Goal: Find specific page/section: Find specific page/section

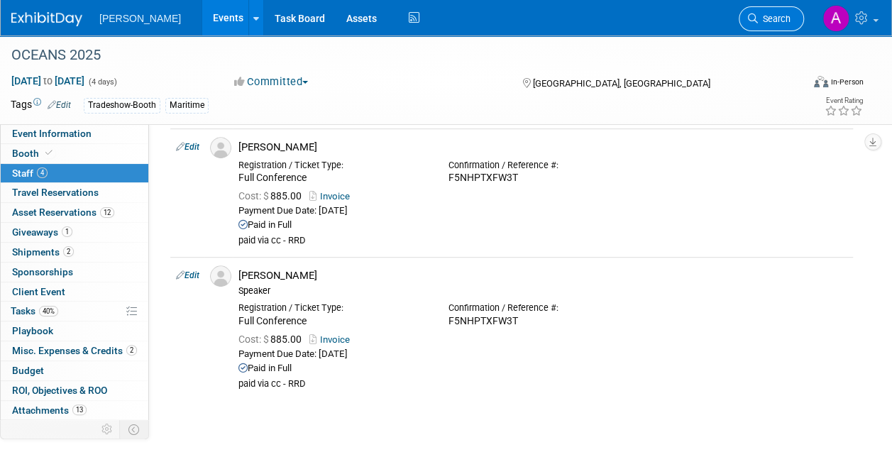
click at [767, 18] on span "Search" at bounding box center [774, 18] width 33 height 11
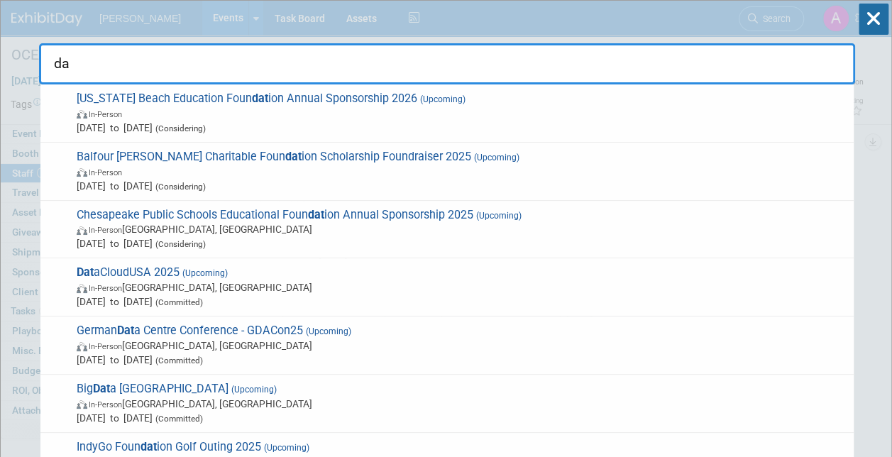
type input "d"
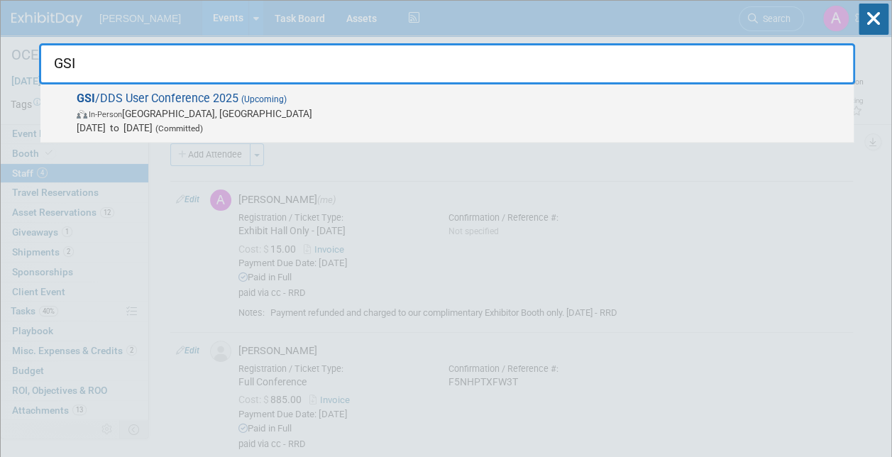
type input "GSI"
click at [158, 98] on span "GSI /DDS User Conference 2025 (Upcoming) In-Person [GEOGRAPHIC_DATA], [GEOGRAPH…" at bounding box center [459, 113] width 775 height 43
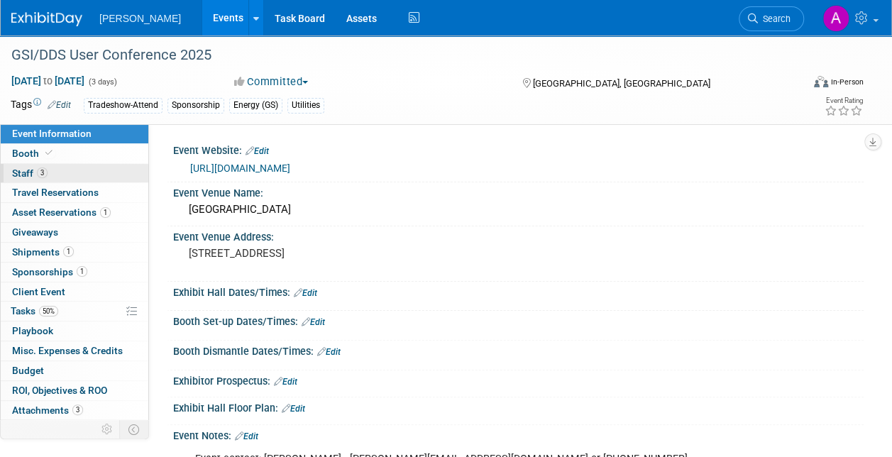
click at [24, 169] on span "Staff 3" at bounding box center [29, 173] width 35 height 11
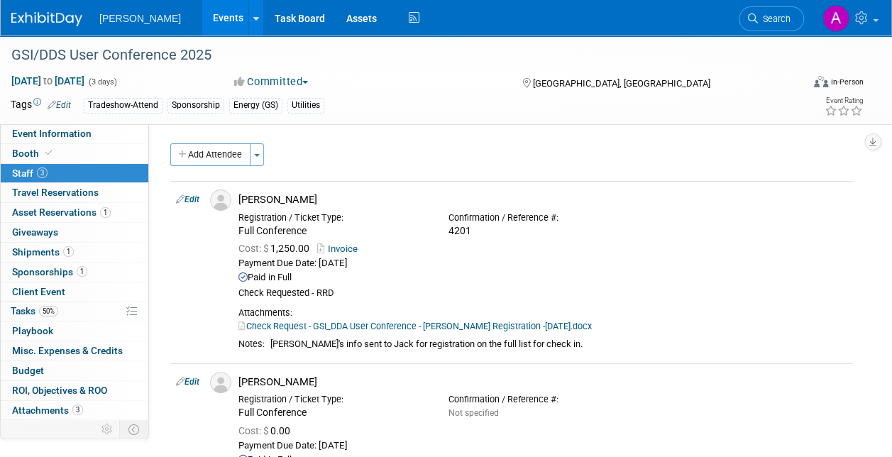
scroll to position [284, 0]
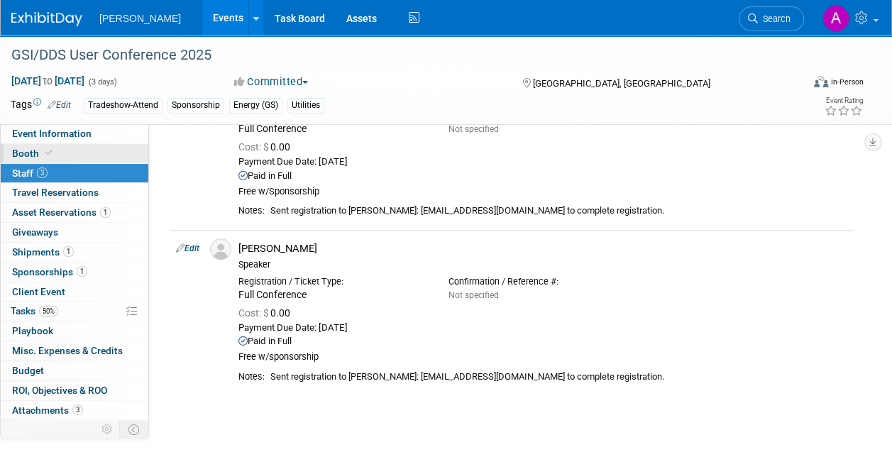
click at [40, 148] on span "Booth" at bounding box center [33, 153] width 43 height 11
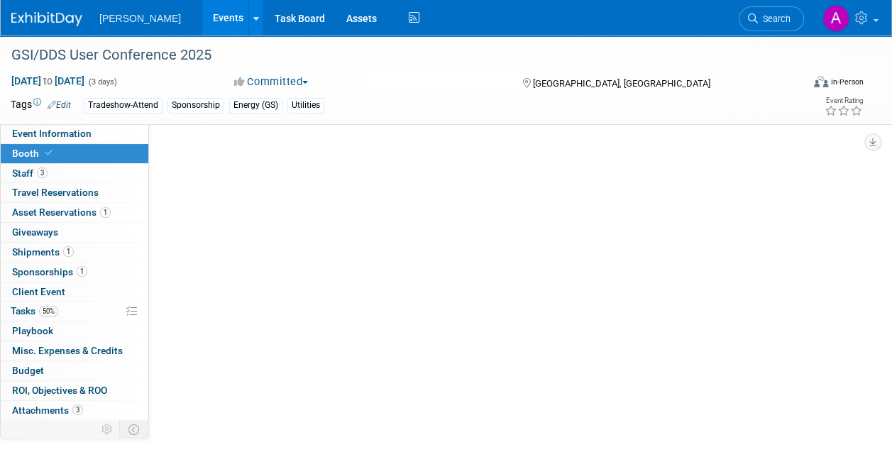
scroll to position [0, 0]
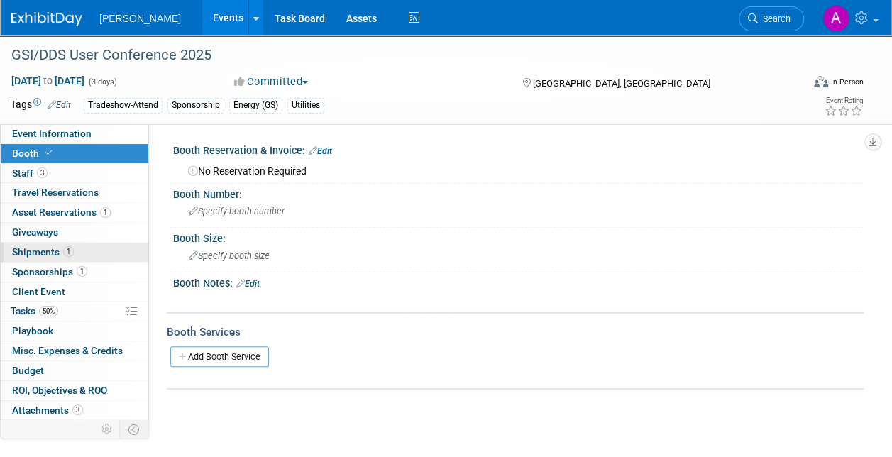
click at [38, 246] on span "Shipments 1" at bounding box center [43, 251] width 62 height 11
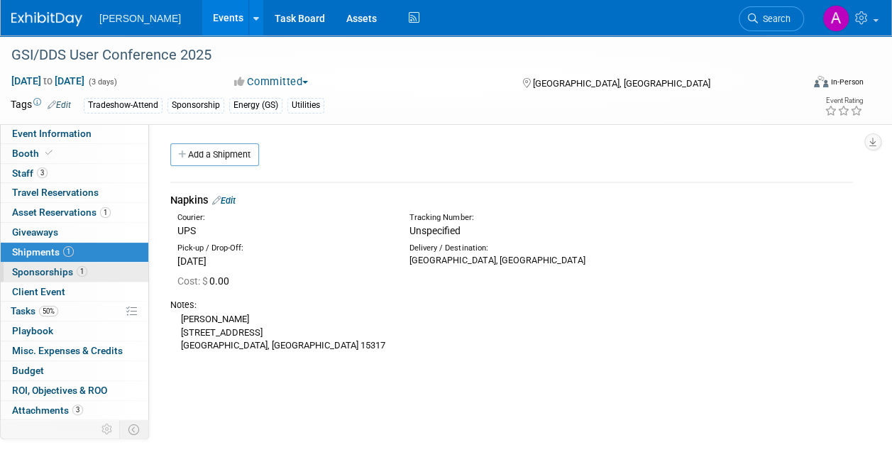
click at [48, 268] on span "Sponsorships 1" at bounding box center [49, 271] width 75 height 11
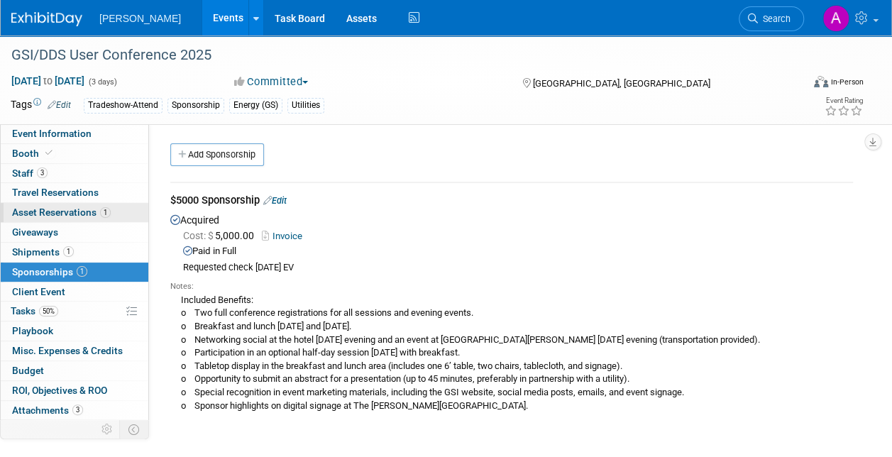
click at [74, 209] on span "Asset Reservations 1" at bounding box center [61, 212] width 99 height 11
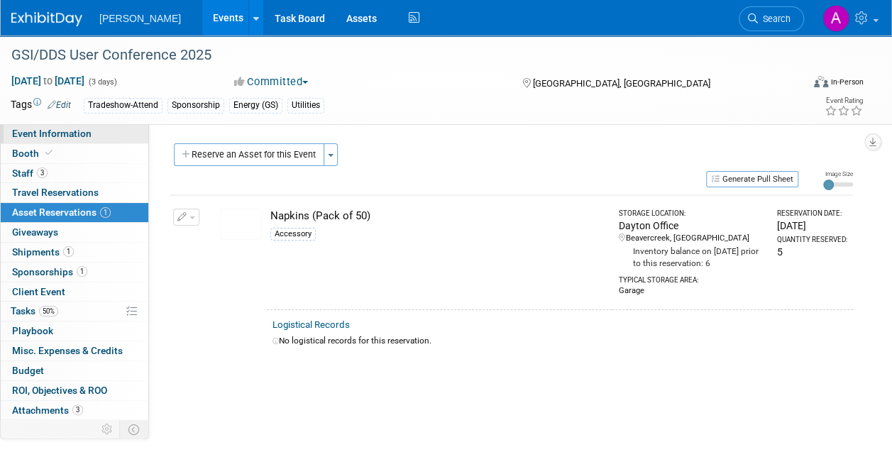
click at [64, 133] on span "Event Information" at bounding box center [52, 133] width 80 height 11
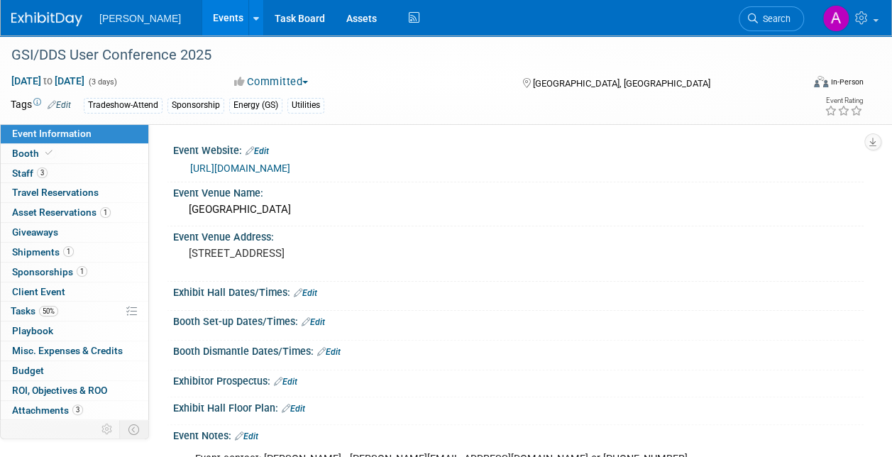
click at [290, 165] on link "https://gsiworks.com/events/" at bounding box center [240, 168] width 100 height 11
